Goal: Browse casually: Explore the website without a specific task or goal

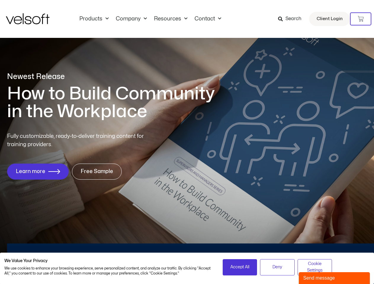
click at [187, 142] on div "Fully customizable, ready-to-deliver training content for training providers. L…" at bounding box center [186, 155] width 359 height 47
click at [360, 19] on icon at bounding box center [360, 19] width 6 height 6
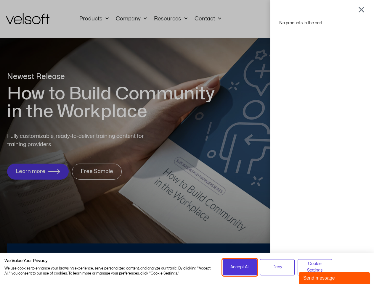
click at [240, 267] on span "Accept All" at bounding box center [239, 267] width 19 height 7
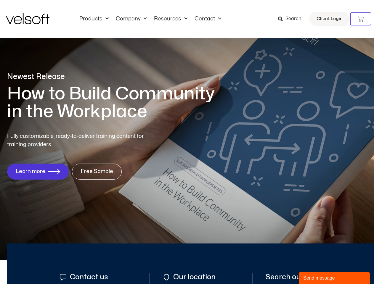
click at [187, 142] on div "No products in the cart." at bounding box center [187, 142] width 0 height 0
click at [334, 278] on div "Send message" at bounding box center [334, 278] width 62 height 7
